Goal: Task Accomplishment & Management: Manage account settings

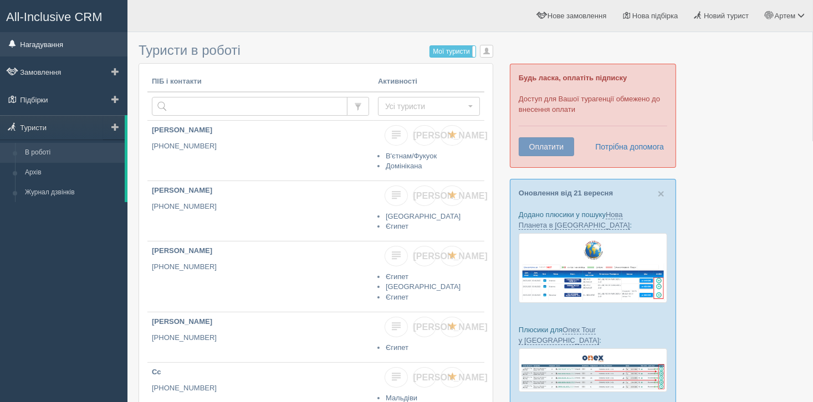
click at [35, 44] on link "Нагадування" at bounding box center [63, 44] width 127 height 24
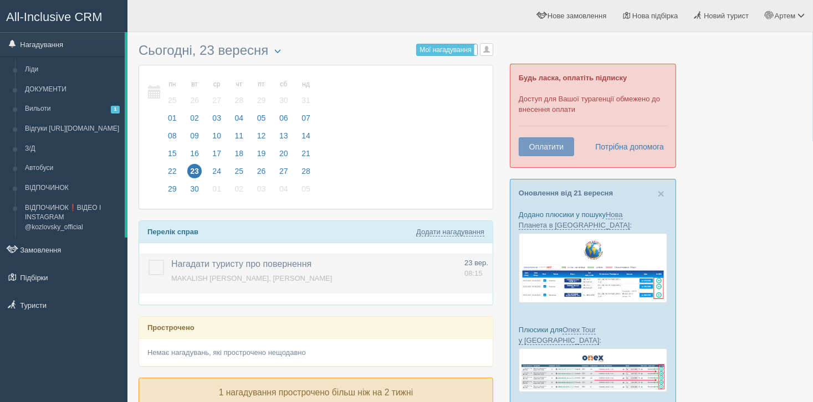
click at [188, 274] on span "MAKALISH ANASTASIIA, Baia Salima Kemer" at bounding box center [251, 278] width 161 height 8
click at [191, 261] on span "Нагадати туристу про повернення" at bounding box center [241, 263] width 140 height 9
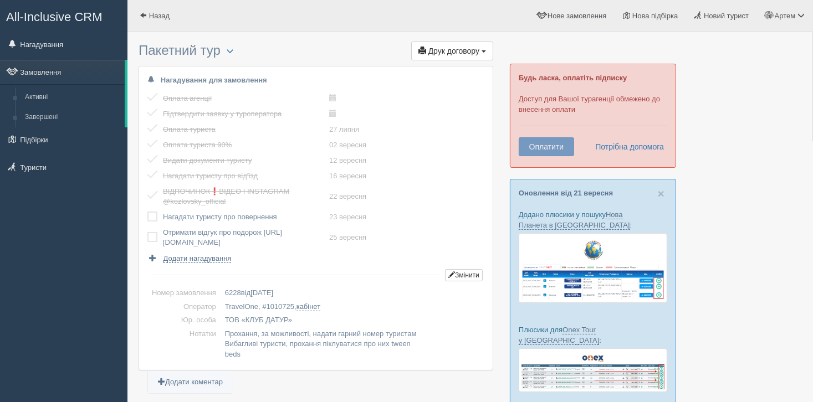
click at [290, 305] on span "1010725" at bounding box center [280, 307] width 28 height 8
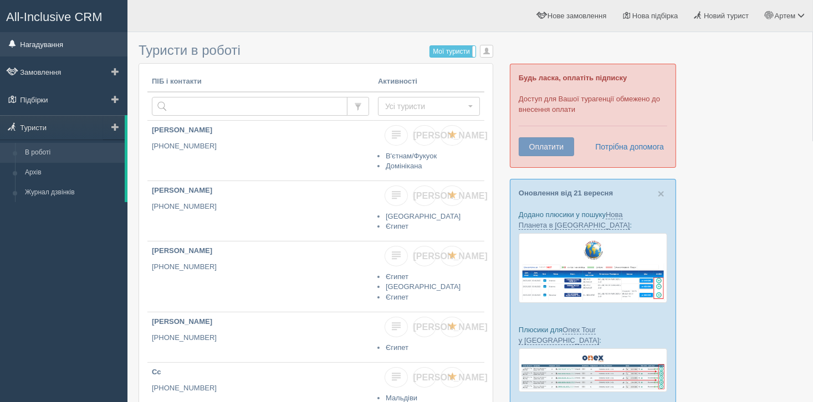
click at [37, 43] on link "Нагадування" at bounding box center [63, 44] width 127 height 24
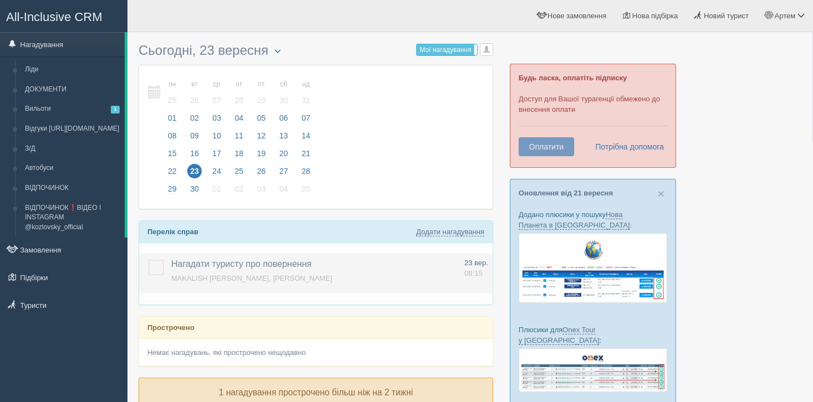
click at [149, 260] on label at bounding box center [149, 260] width 0 height 0
click at [0, 0] on input "checkbox" at bounding box center [0, 0] width 0 height 0
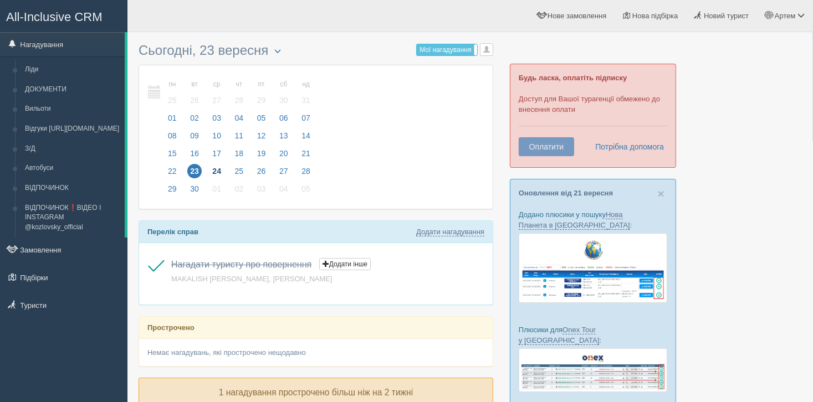
click at [217, 167] on span "24" at bounding box center [216, 171] width 14 height 14
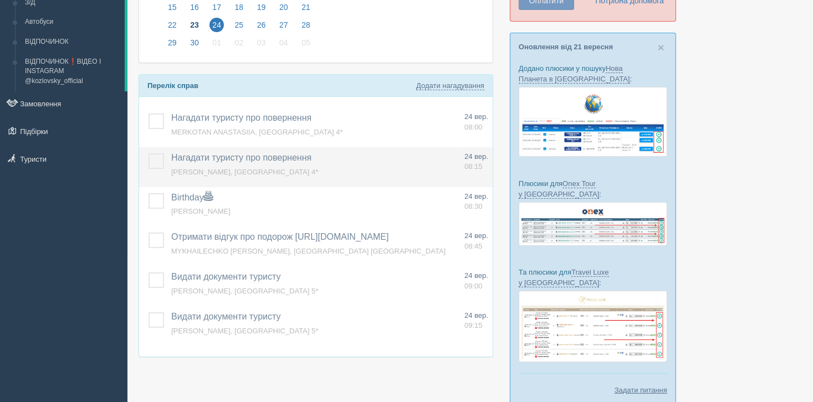
scroll to position [166, 0]
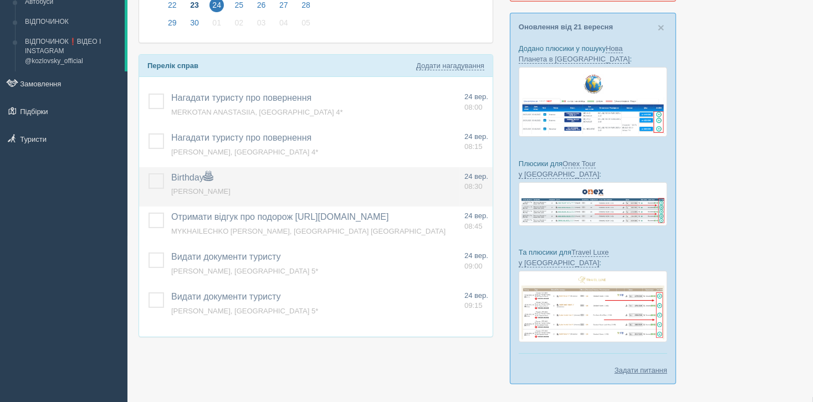
click at [190, 176] on span "Birthday" at bounding box center [192, 177] width 42 height 9
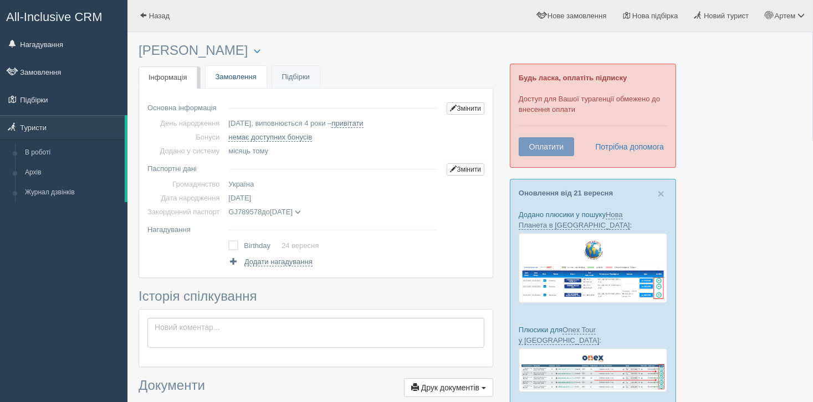
click at [238, 77] on link "Замовлення" at bounding box center [236, 77] width 61 height 23
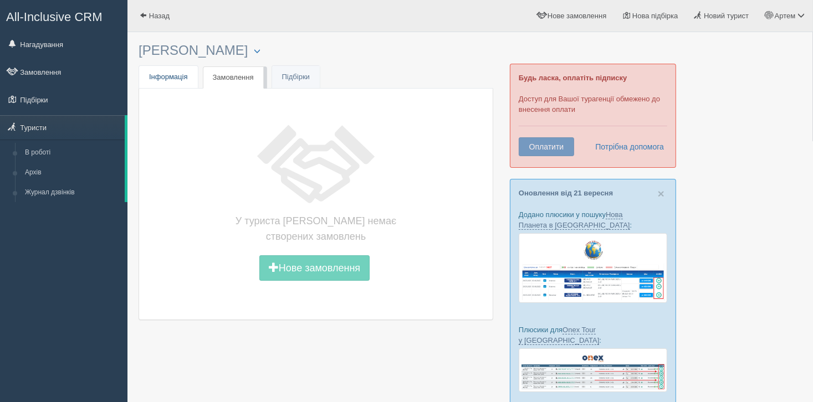
click at [167, 80] on span "Інформація" at bounding box center [168, 77] width 39 height 8
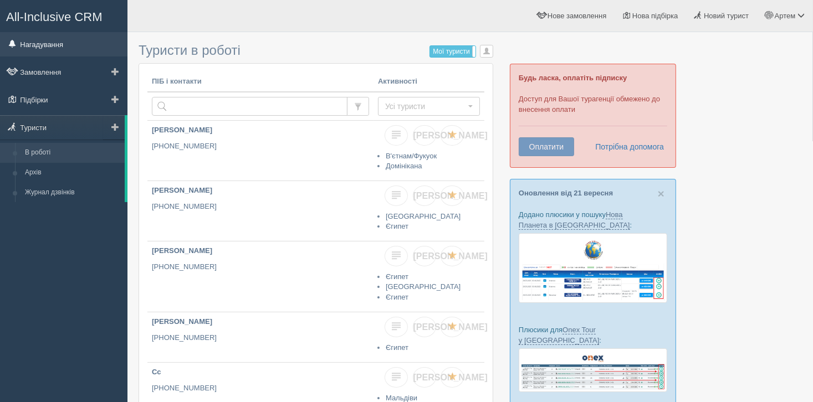
click at [56, 45] on link "Нагадування" at bounding box center [63, 44] width 127 height 24
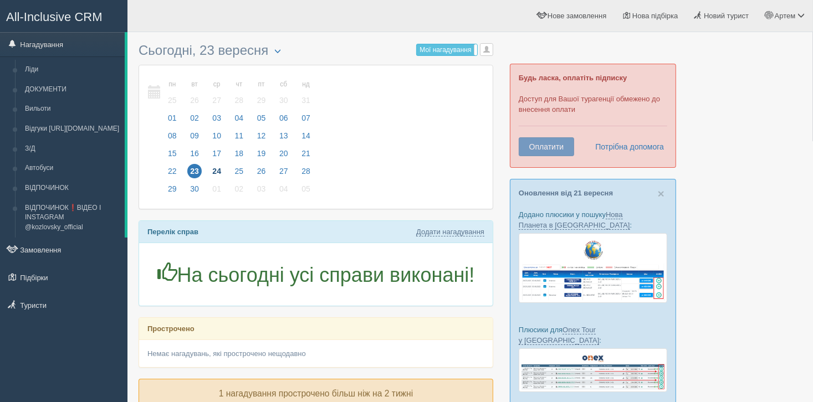
click at [216, 165] on span "24" at bounding box center [216, 171] width 14 height 14
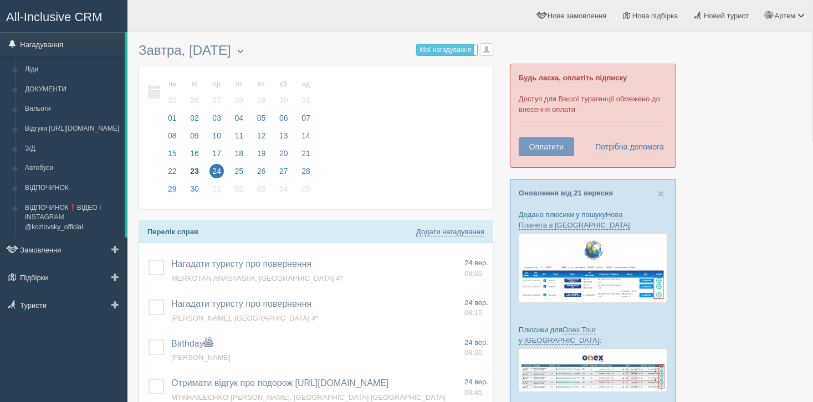
drag, startPoint x: 38, startPoint y: 304, endPoint x: 44, endPoint y: 291, distance: 14.9
click at [38, 304] on link "Туристи" at bounding box center [63, 305] width 127 height 24
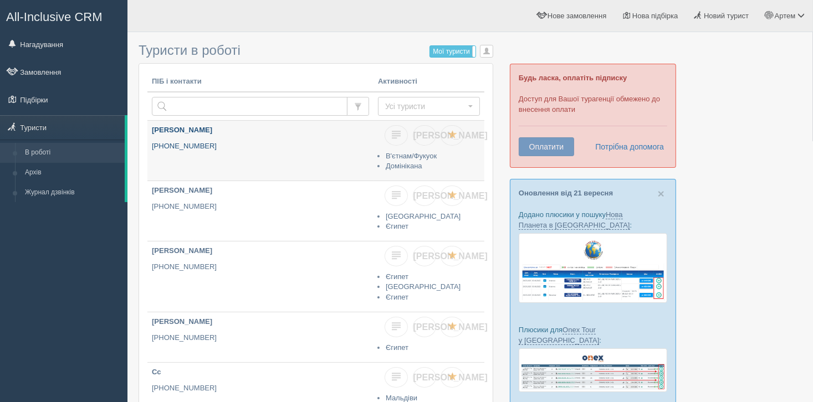
click at [176, 142] on p "[PHONE_NUMBER]" at bounding box center [260, 146] width 217 height 11
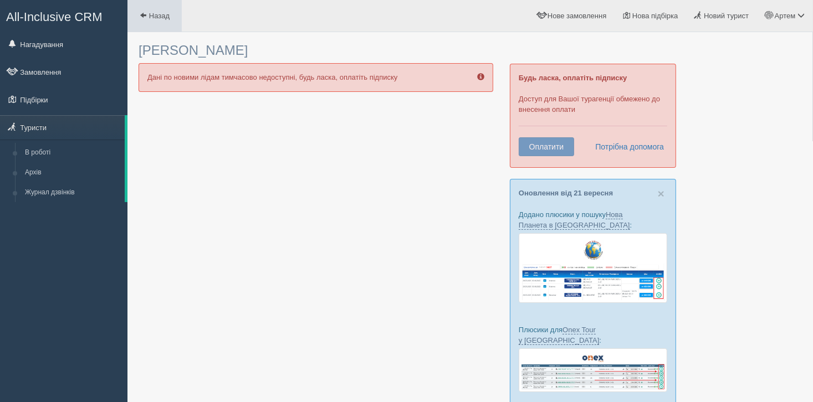
click at [151, 14] on span "Назад" at bounding box center [159, 16] width 21 height 8
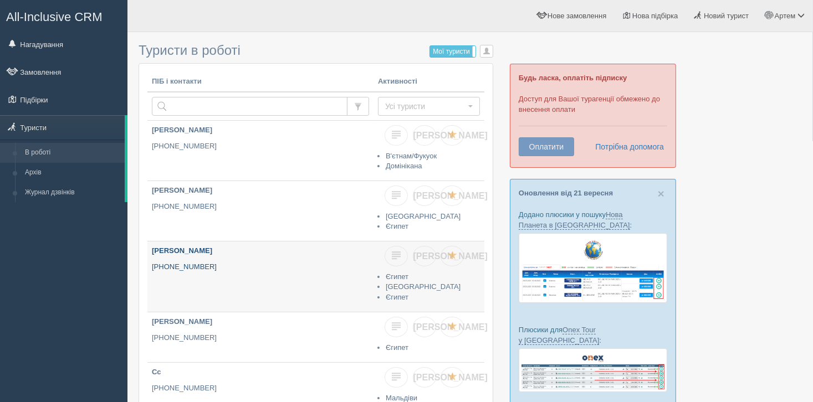
click at [188, 260] on link "Альона Просяна +380 97 657 6882" at bounding box center [260, 277] width 226 height 70
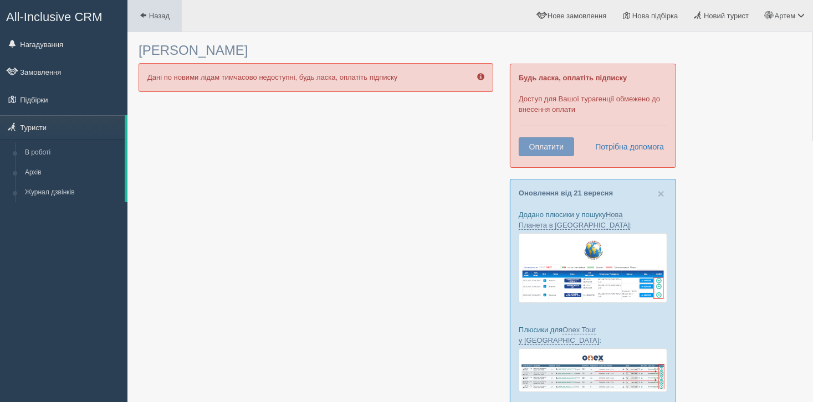
click at [151, 16] on span "Назад" at bounding box center [159, 16] width 21 height 8
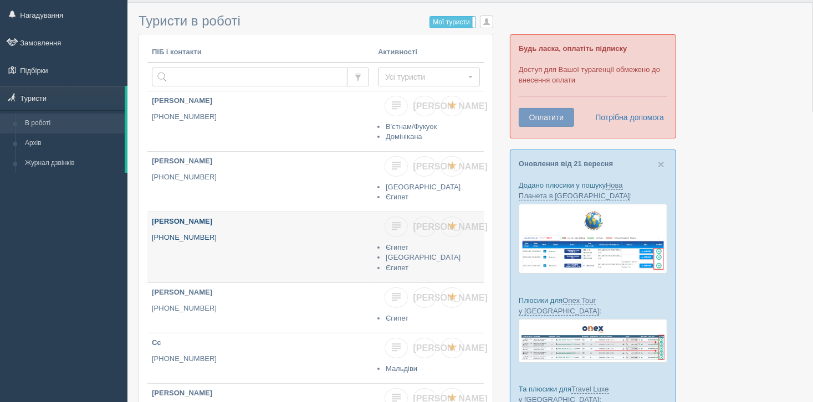
scroll to position [55, 0]
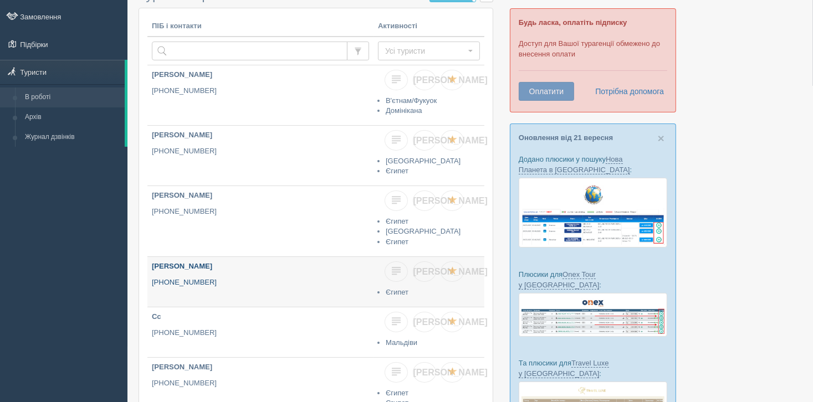
click at [176, 278] on p "[PHONE_NUMBER]" at bounding box center [260, 283] width 217 height 11
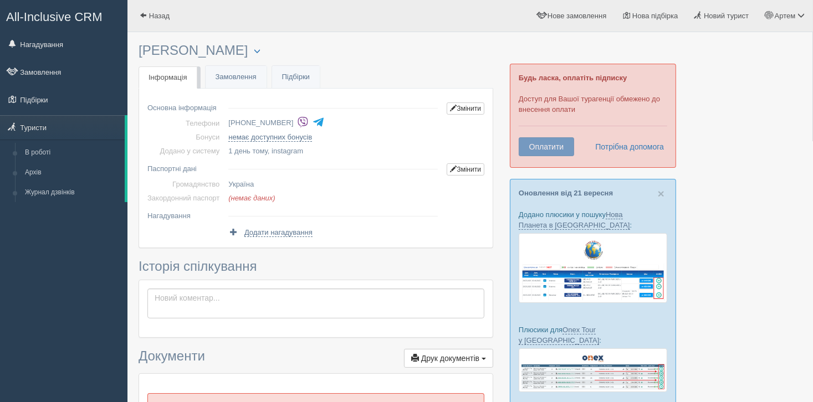
click at [297, 119] on img at bounding box center [303, 122] width 12 height 12
click at [162, 9] on link "Назад" at bounding box center [154, 16] width 54 height 32
